Goal: Task Accomplishment & Management: Use online tool/utility

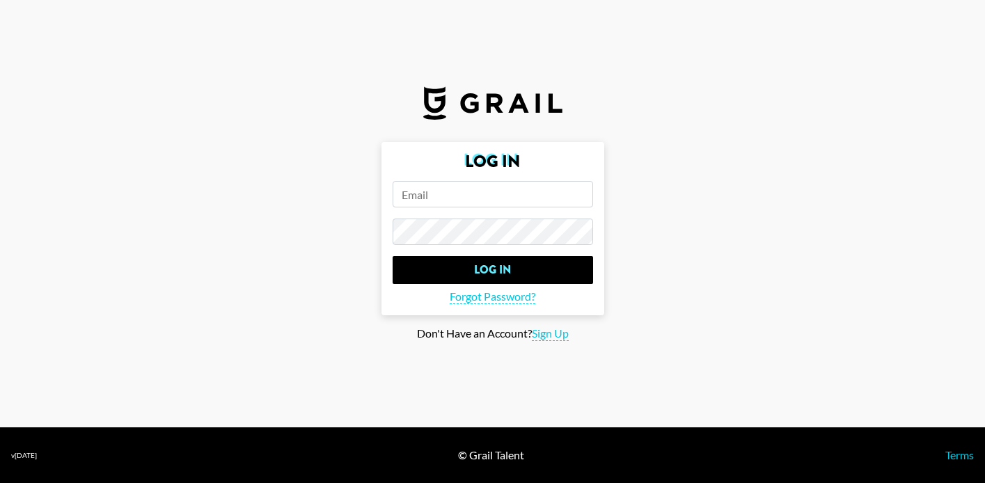
click at [549, 196] on input "email" at bounding box center [493, 194] width 201 height 26
type input "[PERSON_NAME][EMAIL_ADDRESS][PERSON_NAME][DOMAIN_NAME]"
click at [393, 256] on input "Log In" at bounding box center [493, 270] width 201 height 28
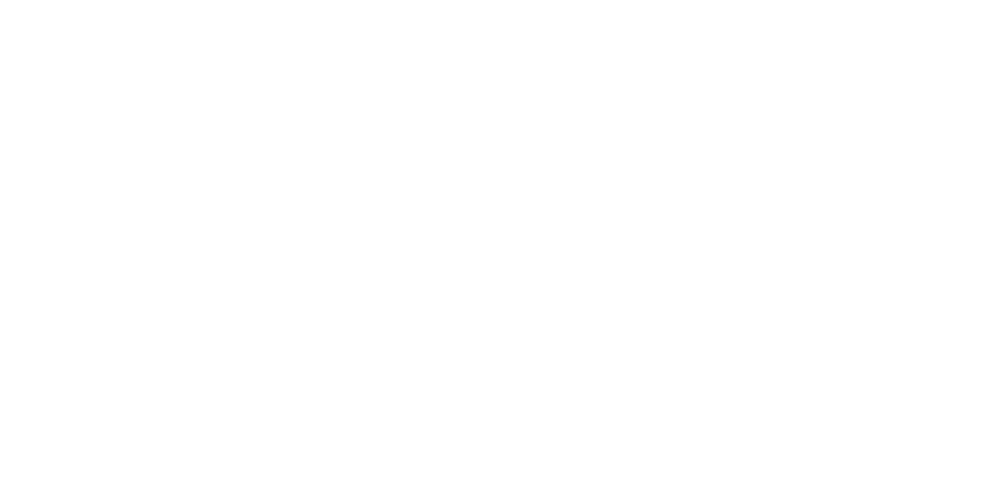
select select "Song"
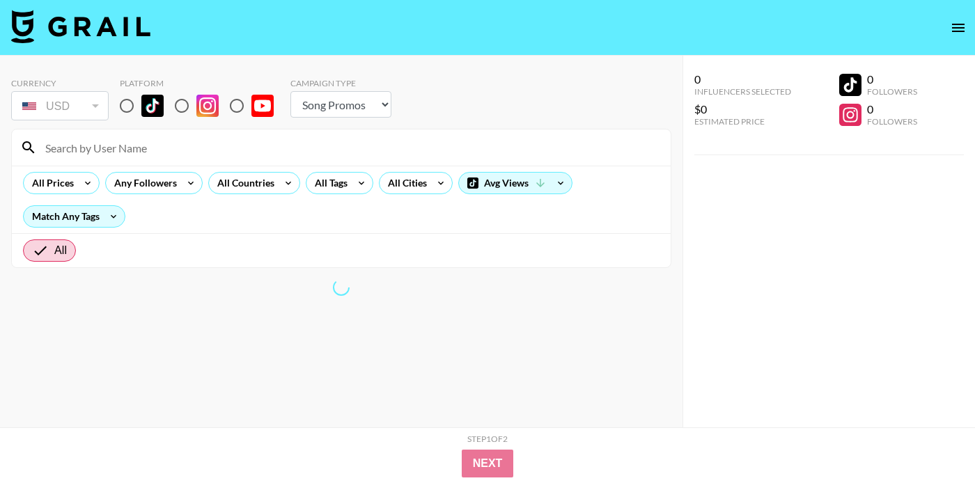
click at [125, 107] on input "radio" at bounding box center [126, 105] width 29 height 29
radio input "true"
click at [133, 155] on input at bounding box center [349, 147] width 625 height 22
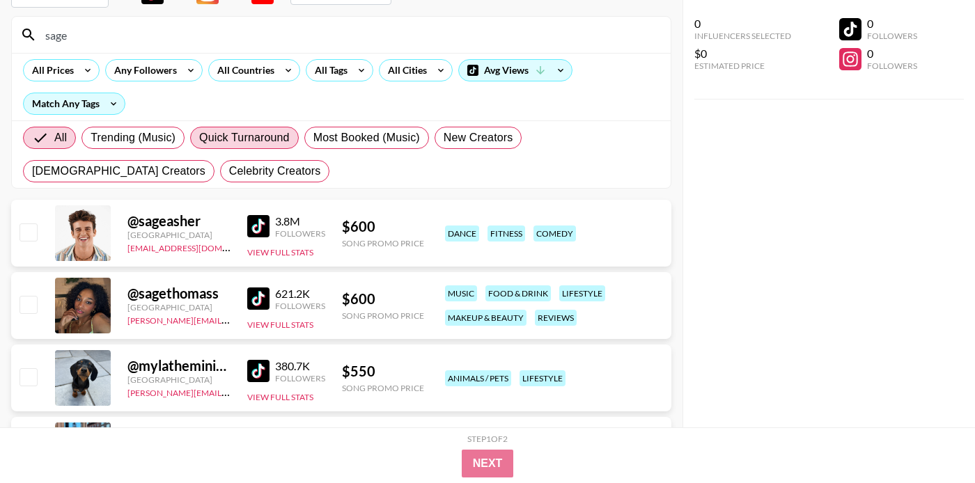
scroll to position [113, 0]
type input "sage"
